Goal: Task Accomplishment & Management: Manage account settings

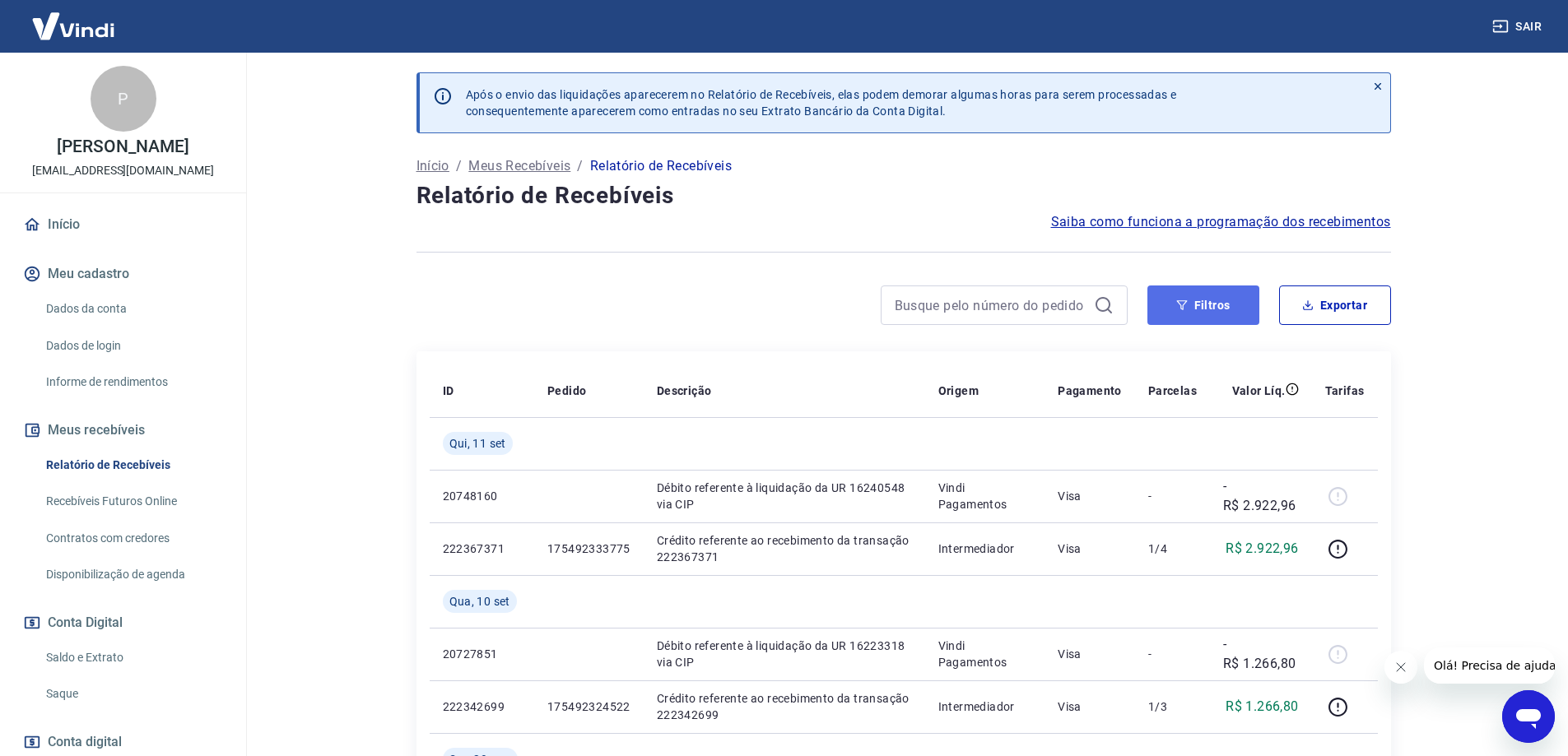
click at [1213, 307] on button "Filtros" at bounding box center [1203, 305] width 112 height 40
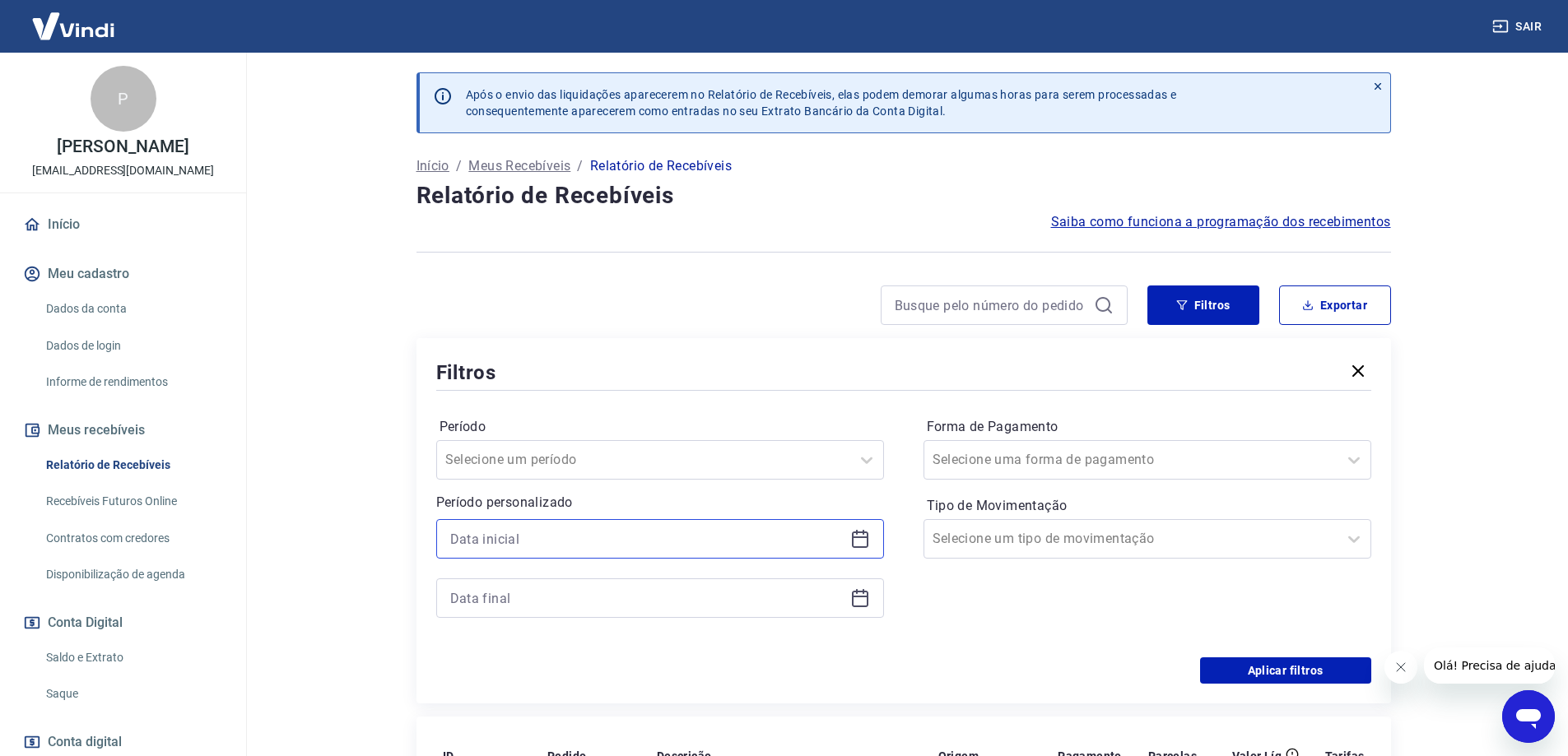
click at [494, 532] on input at bounding box center [647, 538] width 394 height 25
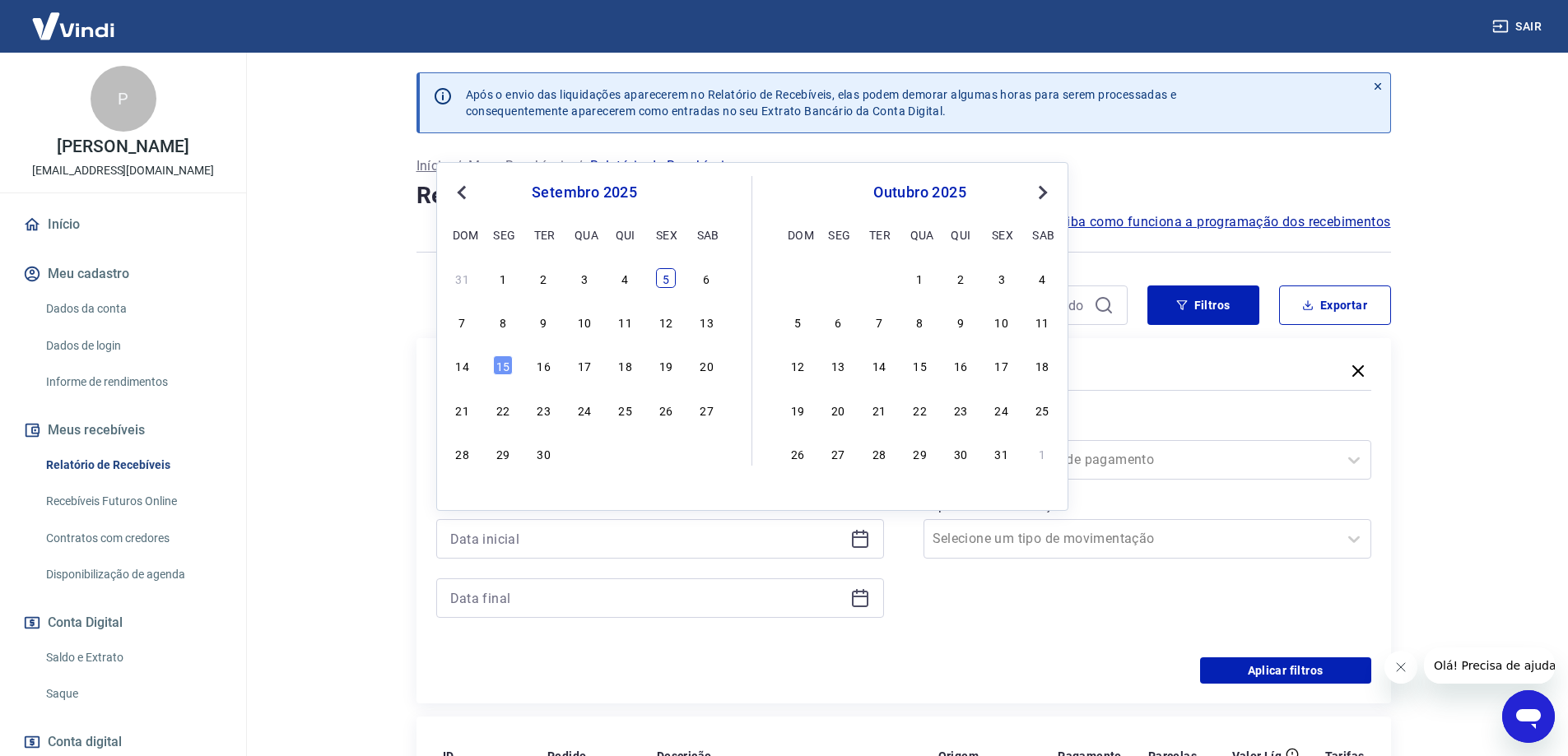
click at [664, 281] on div "5" at bounding box center [665, 278] width 19 height 19
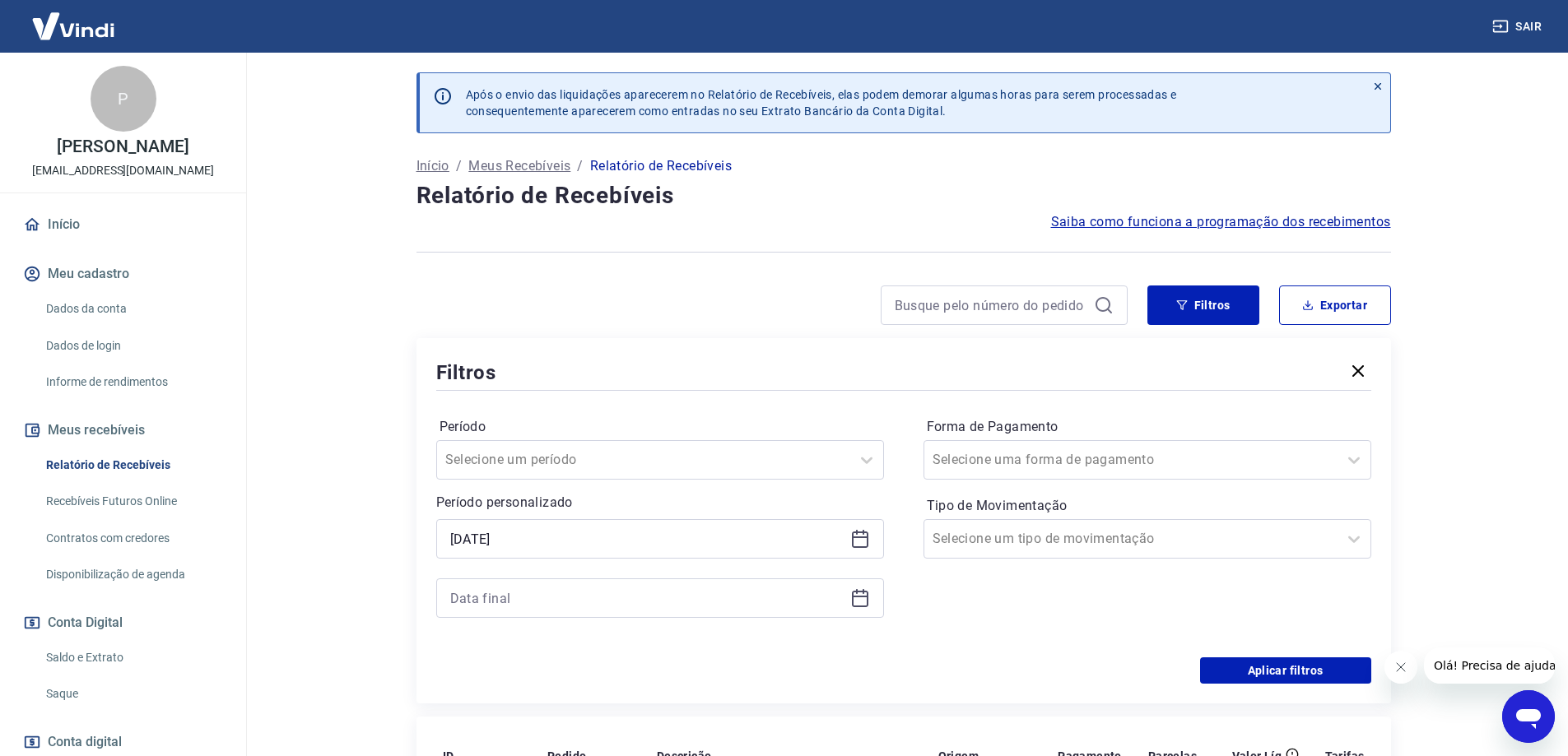
type input "[DATE]"
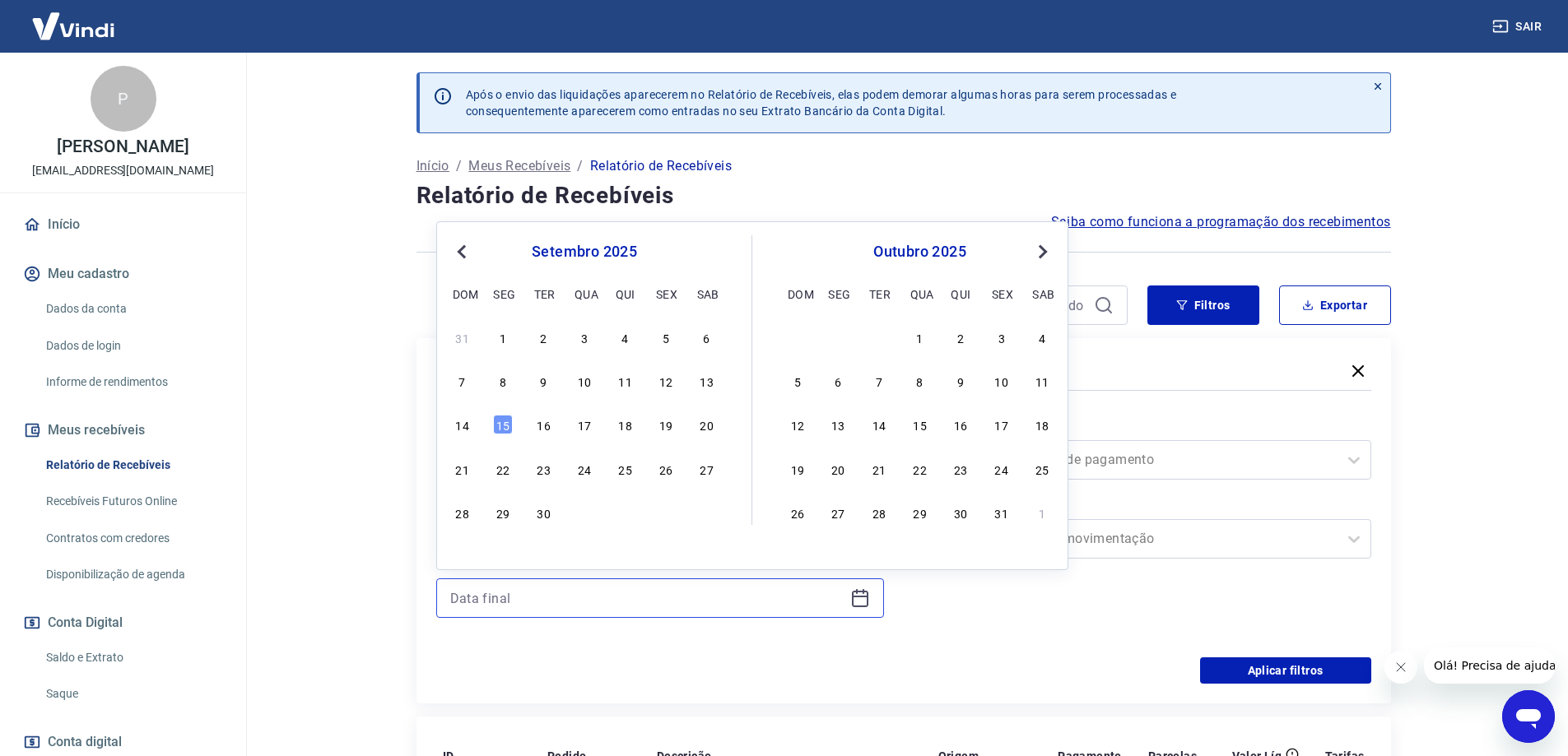
click at [524, 590] on input at bounding box center [647, 598] width 394 height 25
click at [666, 338] on div "5" at bounding box center [665, 337] width 19 height 19
click at [666, 338] on div "Filtros Exportar Filtros Período Selecione um período Período personalizado Sel…" at bounding box center [903, 494] width 974 height 418
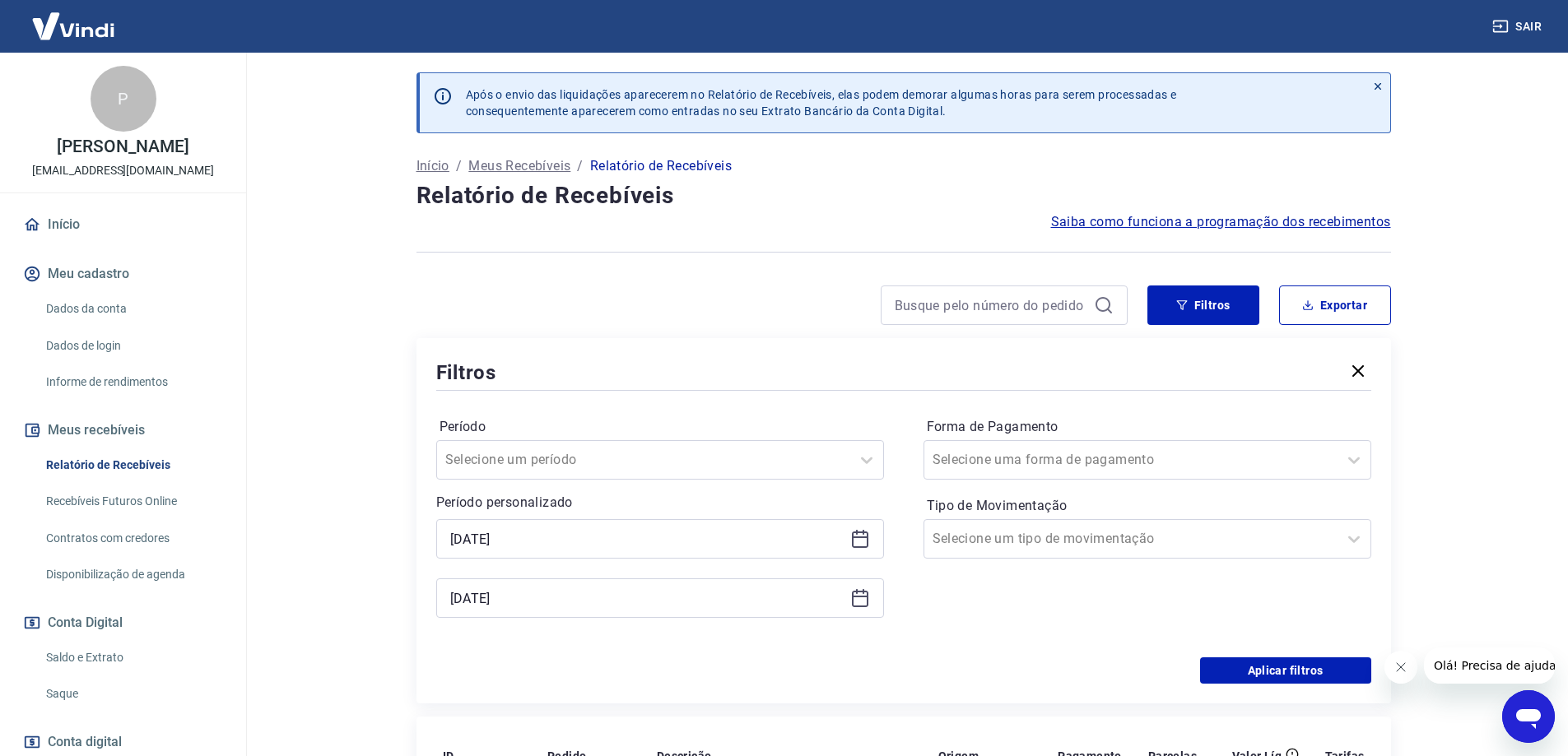
type input "[DATE]"
click at [1214, 302] on button "Filtros" at bounding box center [1203, 305] width 112 height 40
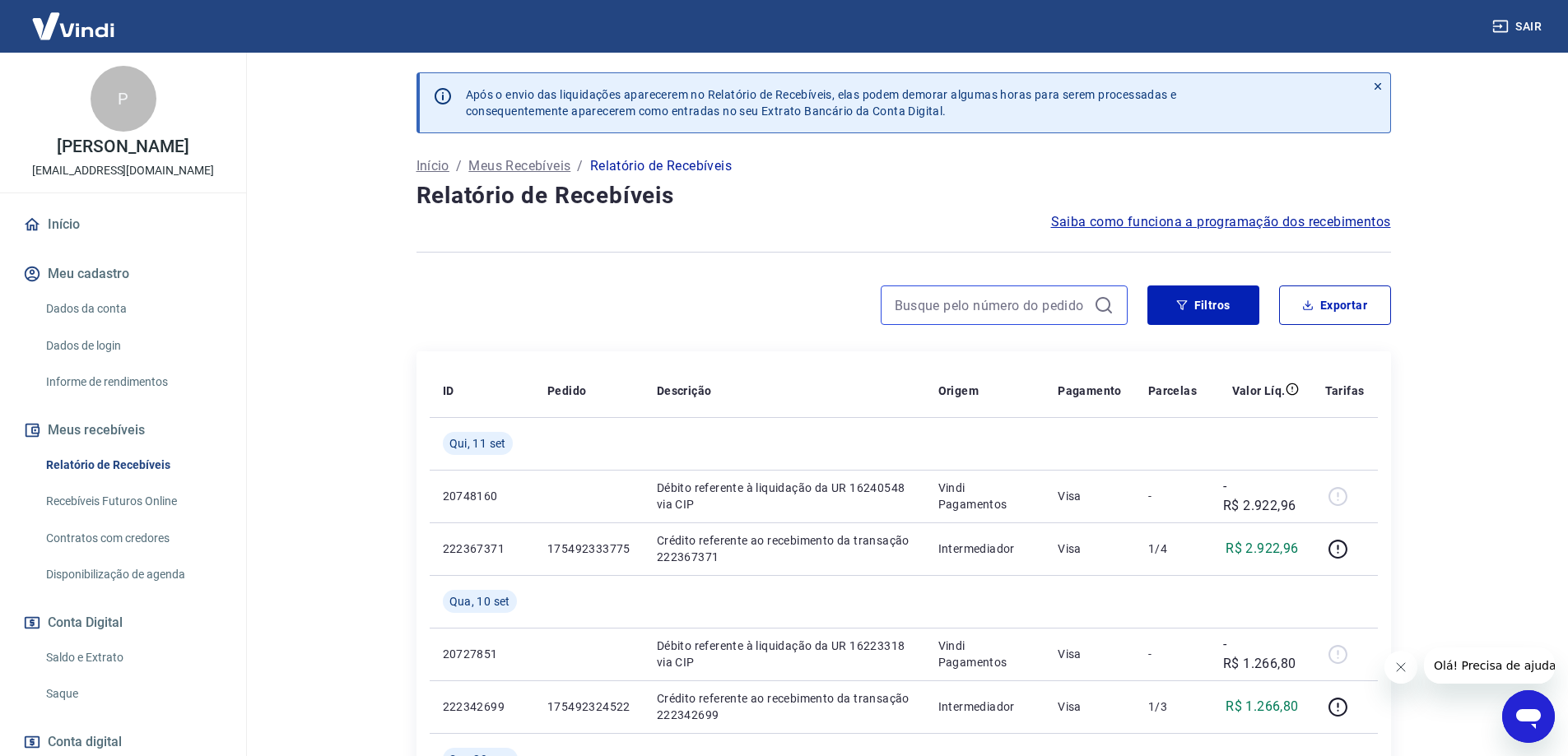
click at [952, 305] on input at bounding box center [991, 305] width 192 height 25
click at [1191, 309] on button "Filtros" at bounding box center [1203, 305] width 112 height 40
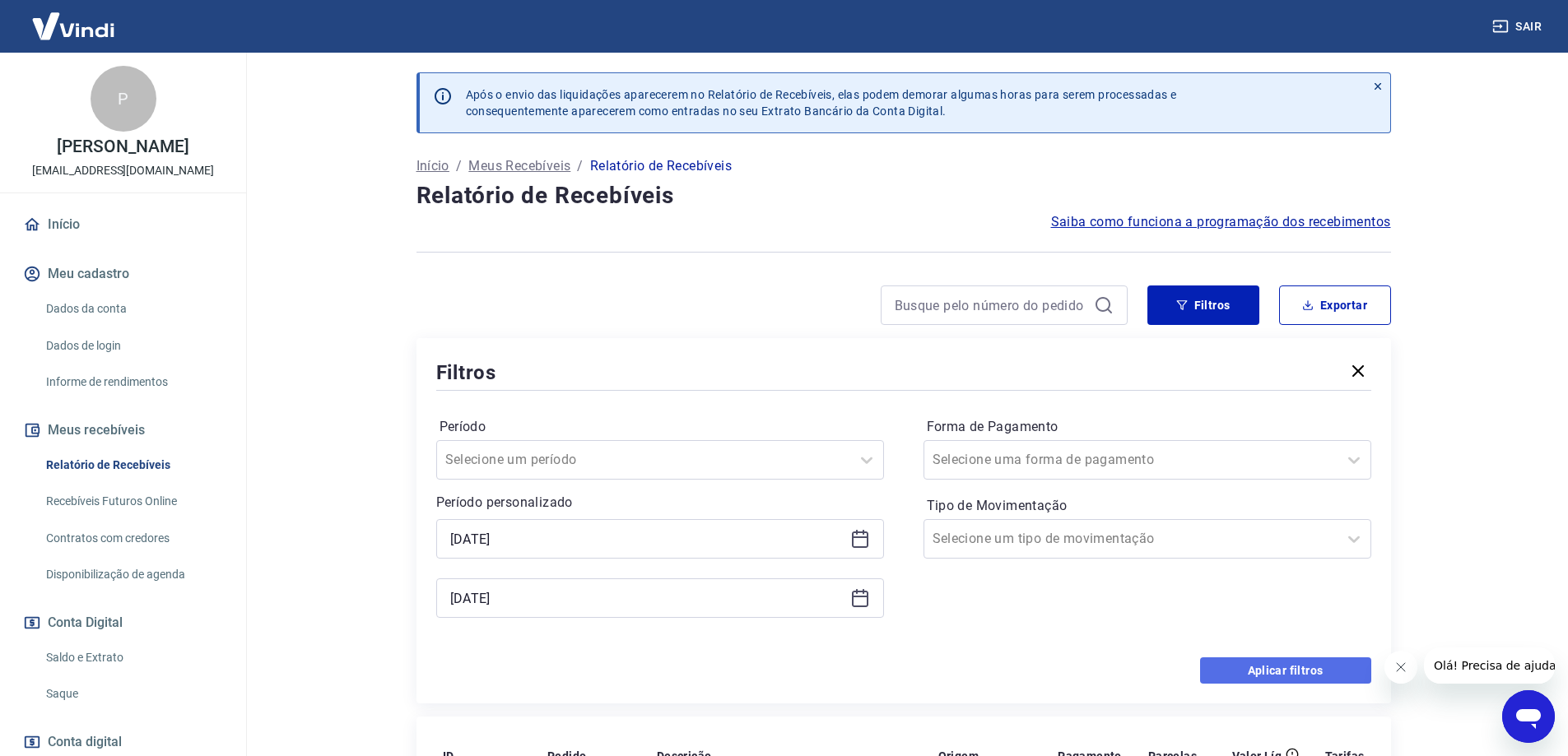
click at [1274, 668] on button "Aplicar filtros" at bounding box center [1285, 670] width 171 height 26
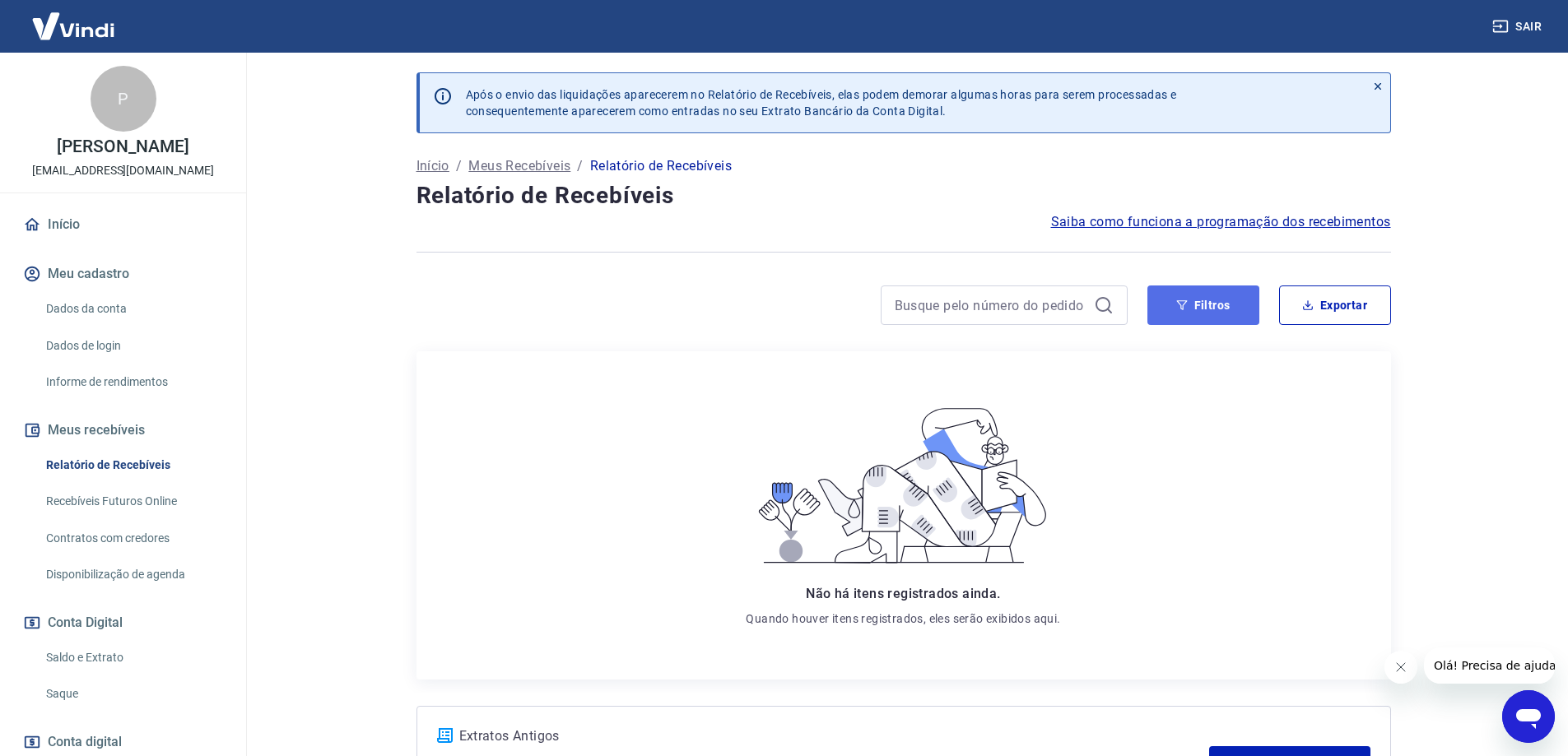
click at [1206, 307] on button "Filtros" at bounding box center [1203, 305] width 112 height 40
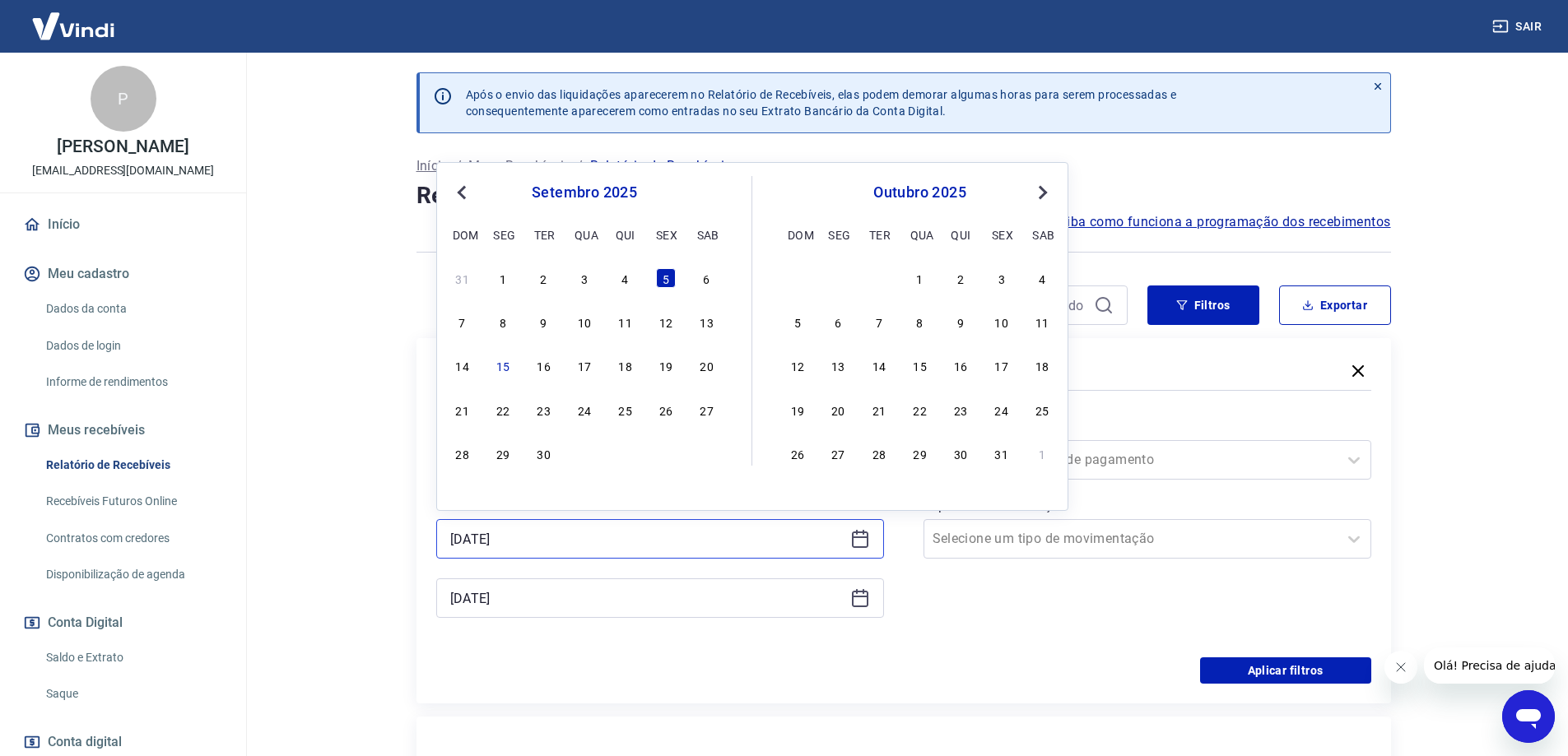
click at [575, 536] on input "[DATE]" at bounding box center [647, 538] width 394 height 25
click at [505, 271] on div "1" at bounding box center [502, 278] width 19 height 19
type input "[DATE]"
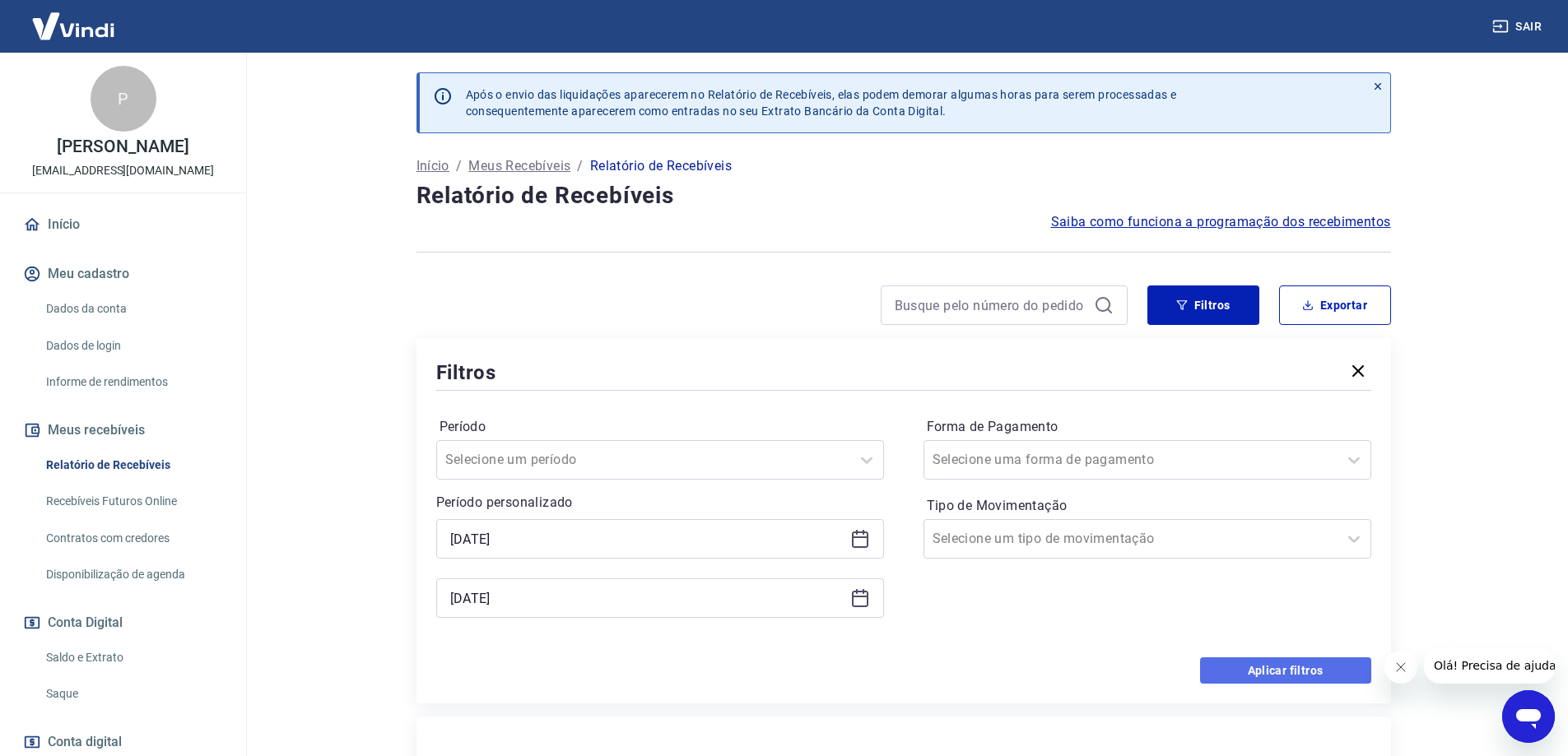
click at [1275, 669] on button "Aplicar filtros" at bounding box center [1285, 670] width 171 height 26
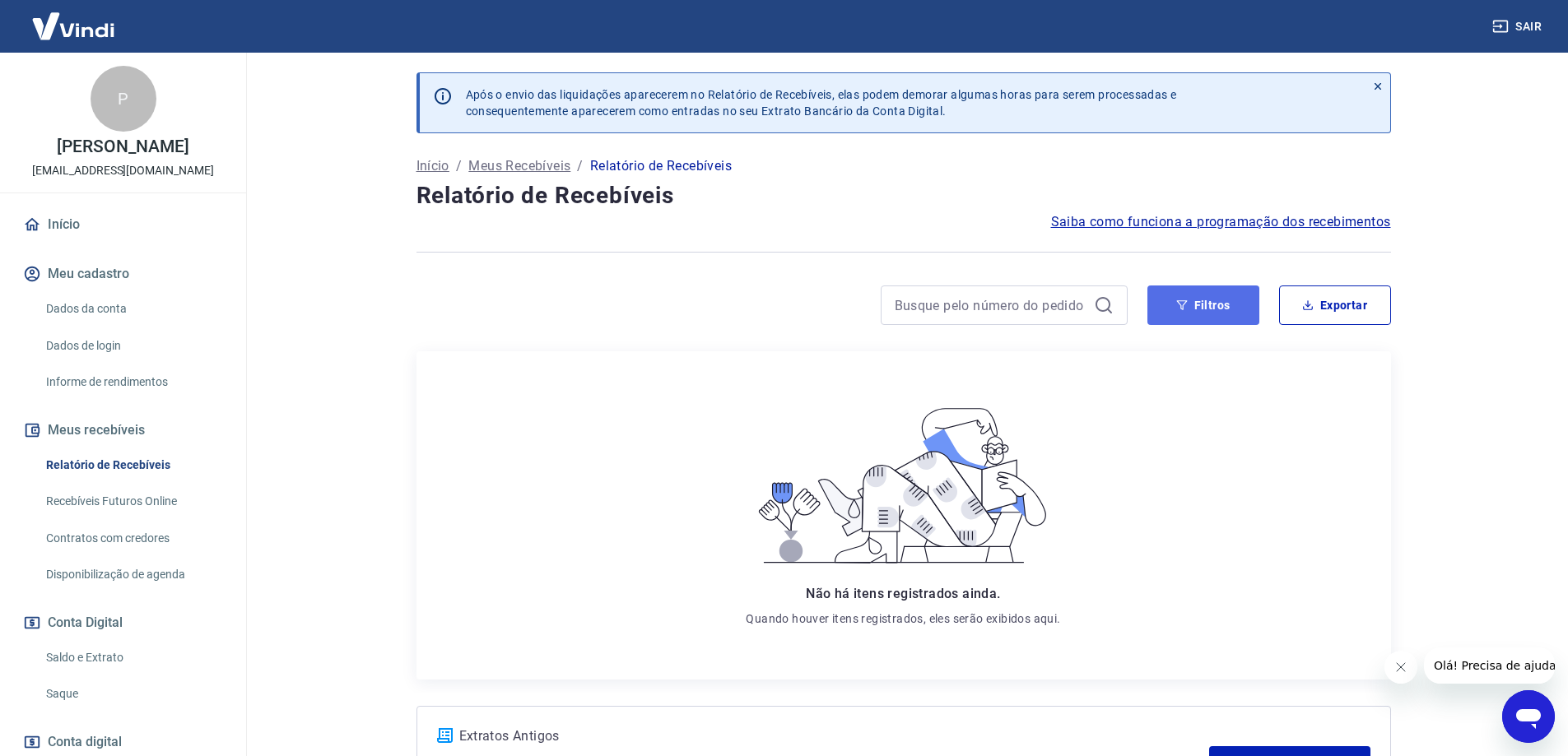
click at [1210, 302] on button "Filtros" at bounding box center [1203, 305] width 112 height 40
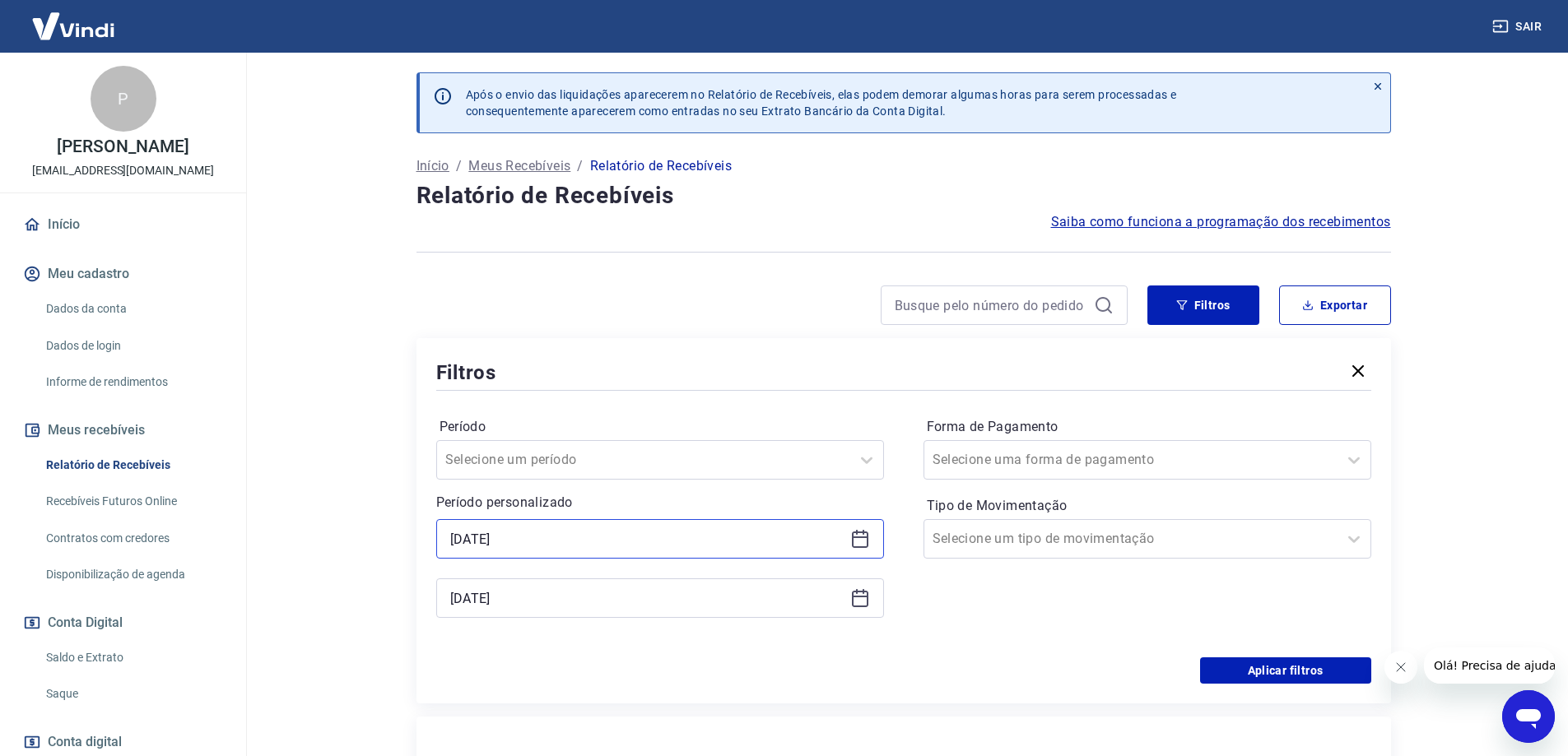
click at [538, 536] on input "[DATE]" at bounding box center [647, 538] width 394 height 25
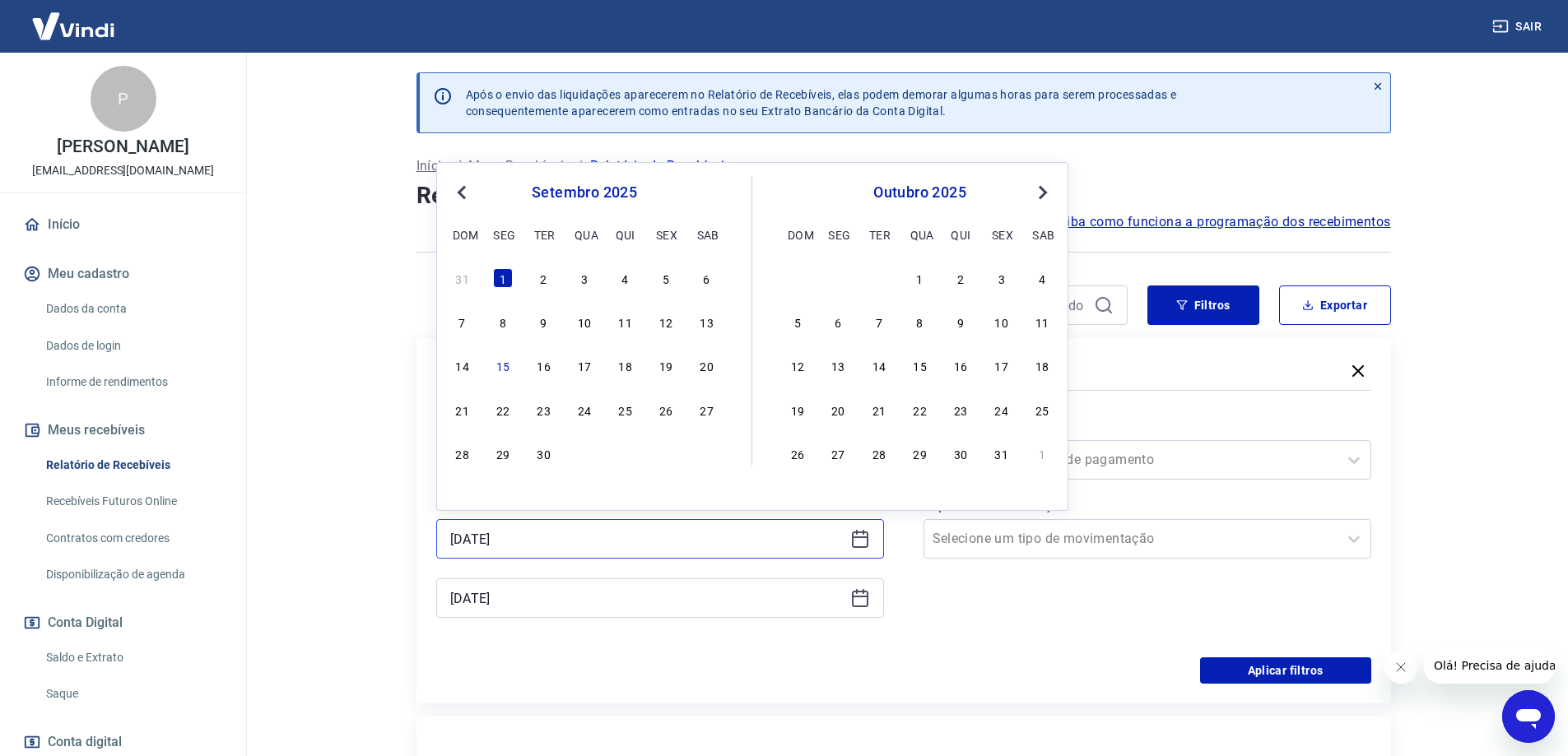
drag, startPoint x: 577, startPoint y: 534, endPoint x: 46, endPoint y: 481, distance: 533.6
click at [46, 481] on div "Sair P [PERSON_NAME] [EMAIL_ADDRESS][DOMAIN_NAME] Início Meu cadastro Dados da …" at bounding box center [784, 378] width 1568 height 756
type input "[DATE]"
click at [1266, 669] on button "Aplicar filtros" at bounding box center [1285, 670] width 171 height 26
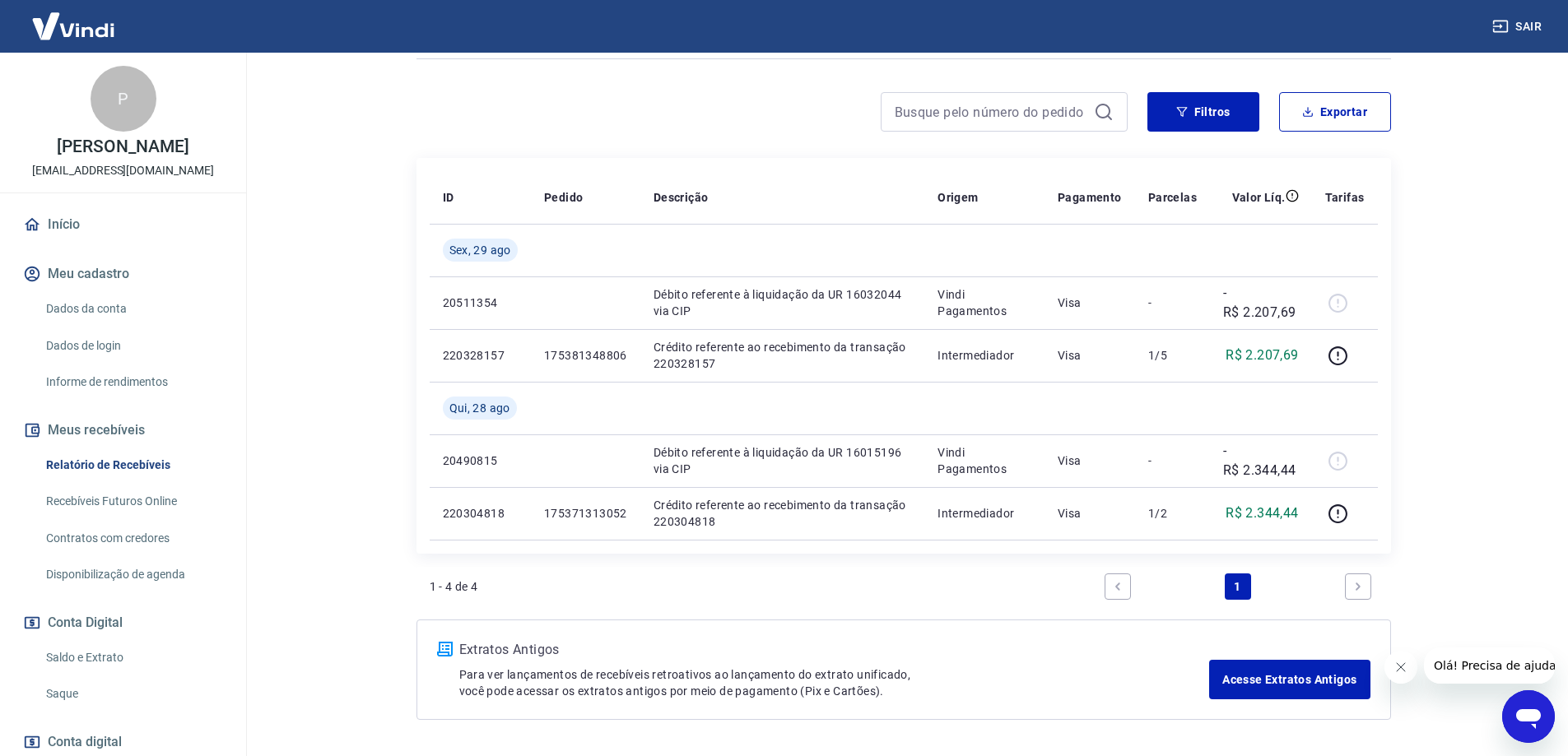
scroll to position [164, 0]
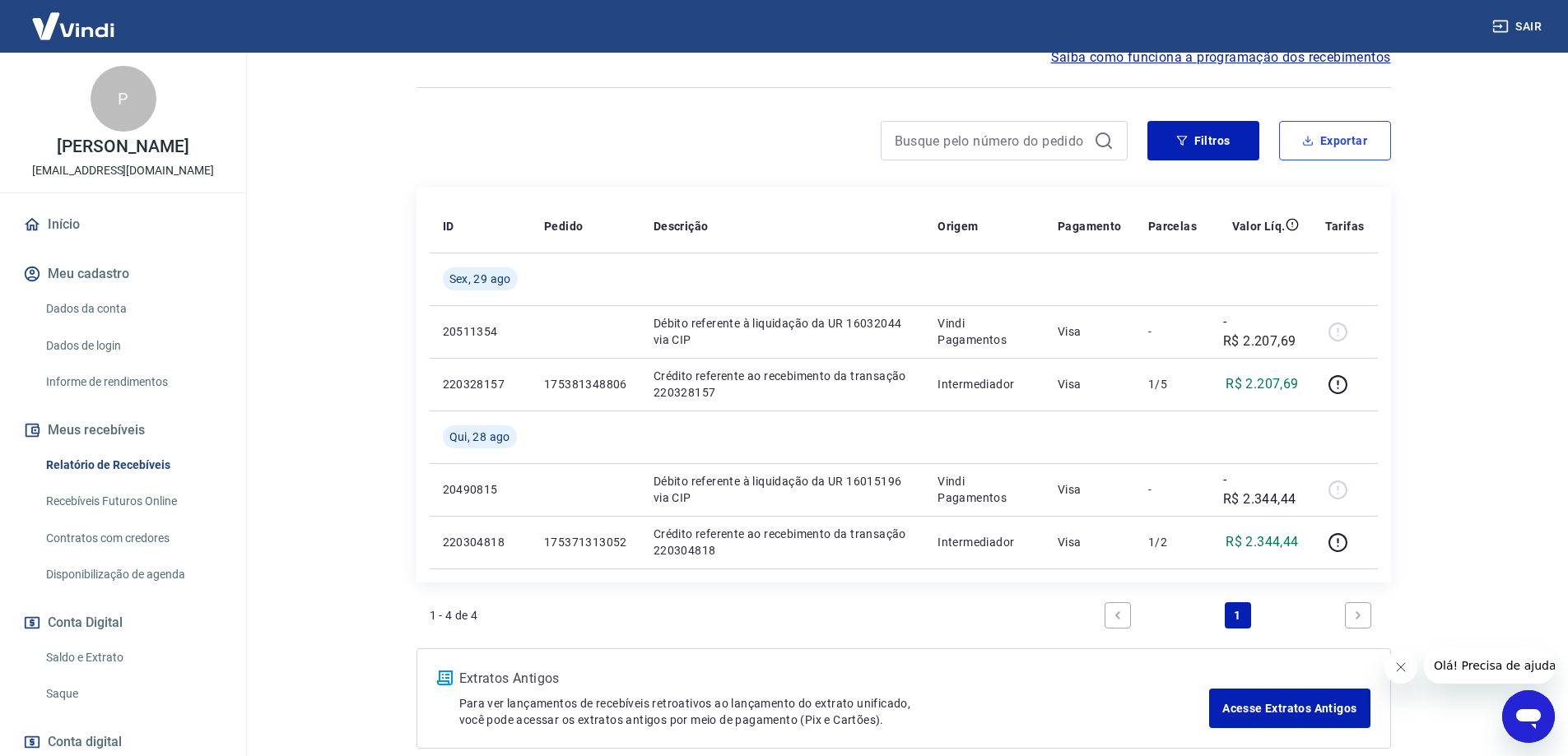
click at [1347, 133] on button "Exportar" at bounding box center [1335, 141] width 112 height 40
type input "[DATE]"
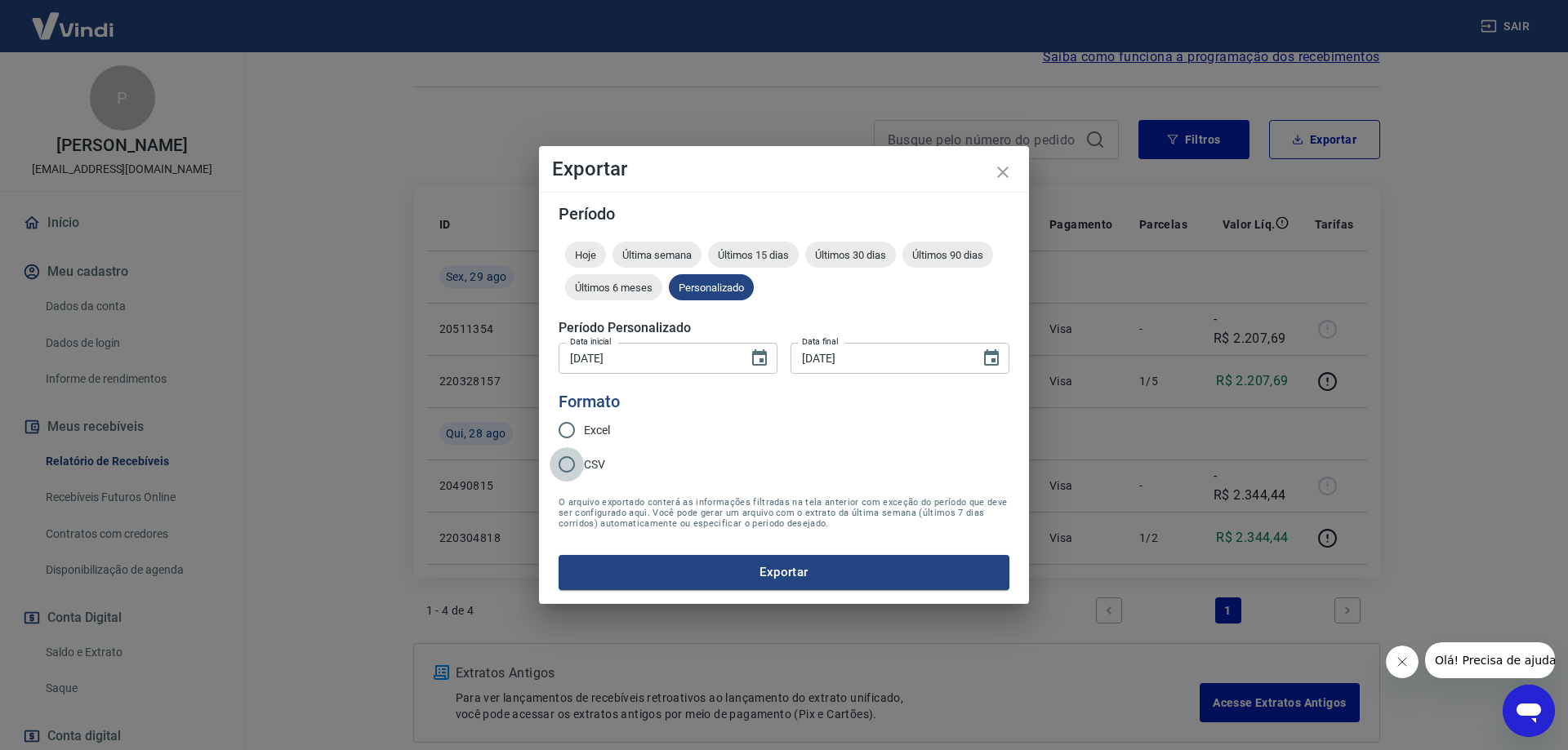
click at [578, 462] on input "CSV" at bounding box center [566, 464] width 34 height 34
radio input "true"
click at [758, 563] on button "Exportar" at bounding box center [784, 572] width 451 height 34
